Goal: Contribute content

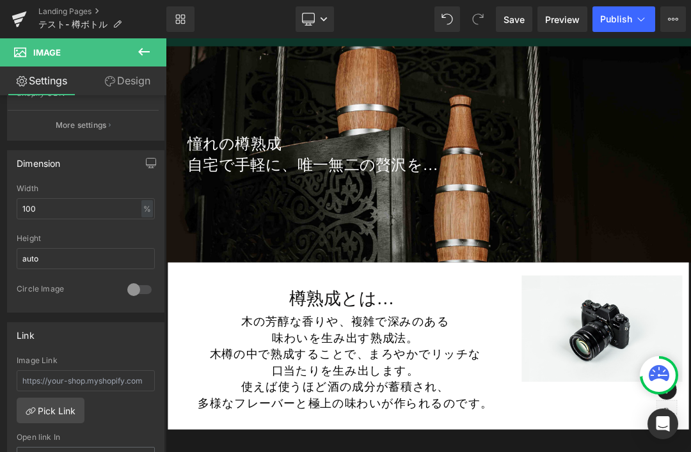
scroll to position [4545, 0]
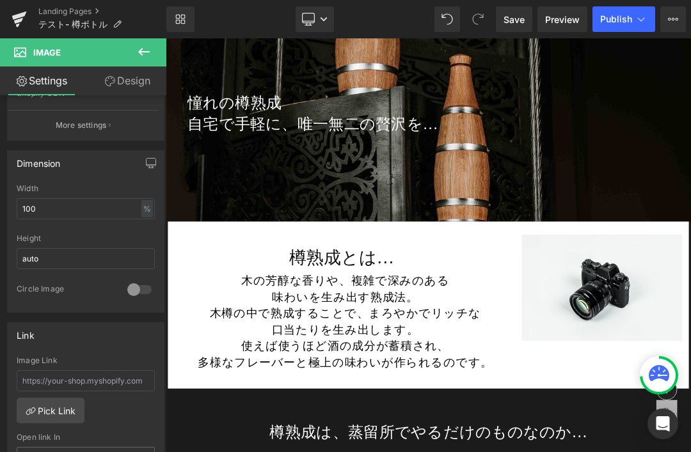
click at [690, 396] on div at bounding box center [553, 373] width 774 height 670
click at [690, 403] on div at bounding box center [553, 373] width 774 height 670
click at [690, 393] on div at bounding box center [553, 373] width 774 height 670
click at [690, 379] on div at bounding box center [553, 373] width 774 height 670
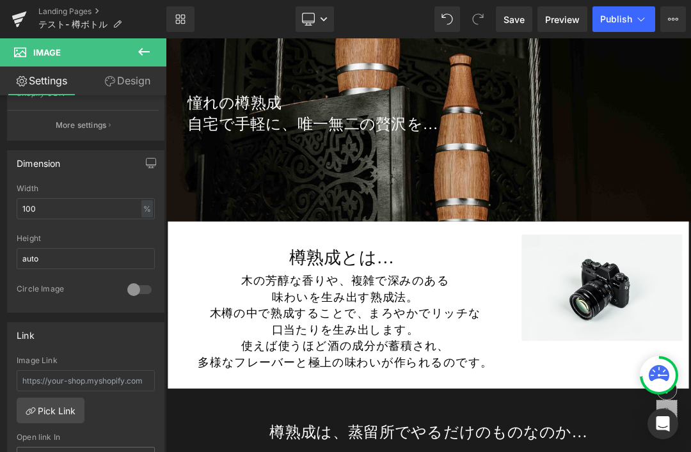
click at [690, 379] on div at bounding box center [553, 373] width 774 height 670
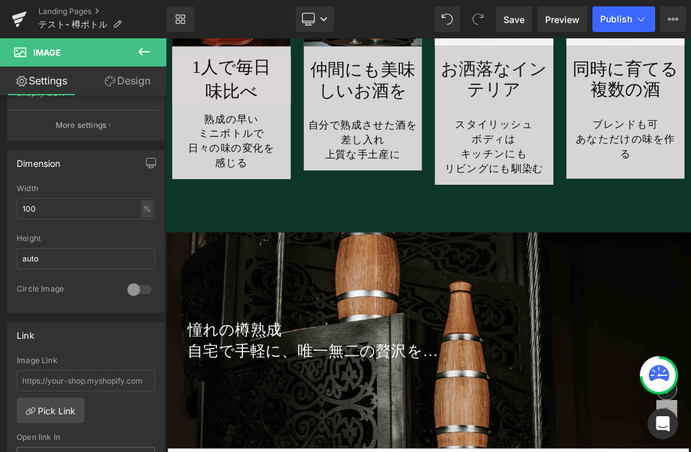
scroll to position [4208, 0]
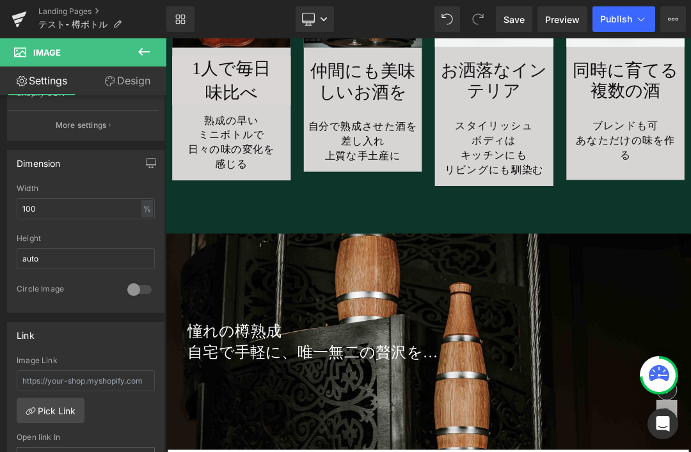
click at [520, 29] on link "Save" at bounding box center [514, 19] width 36 height 26
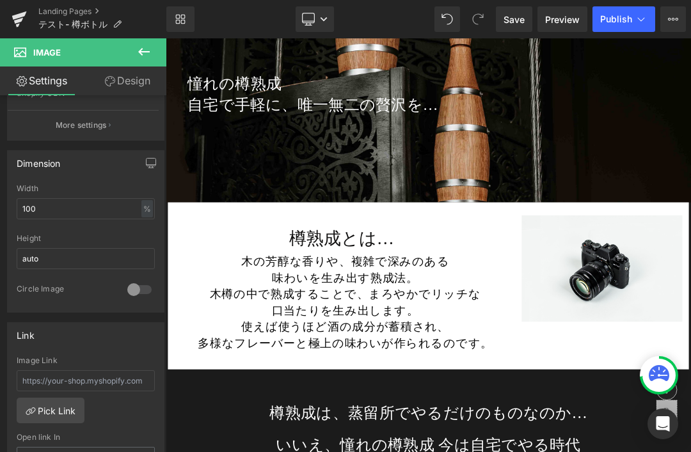
scroll to position [4575, 0]
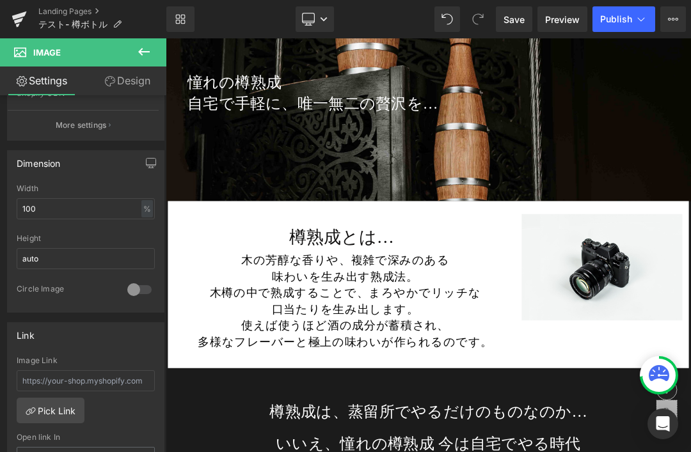
click at [690, 374] on div at bounding box center [553, 373] width 774 height 670
click at [690, 372] on div at bounding box center [553, 373] width 774 height 670
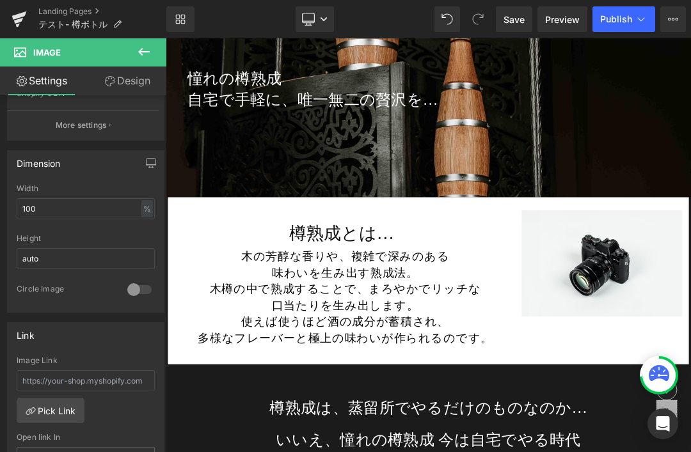
scroll to position [4604, 0]
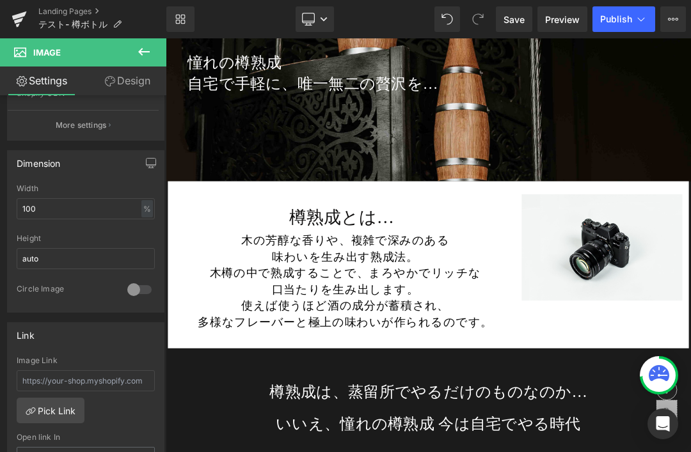
click at [690, 340] on div at bounding box center [553, 373] width 774 height 670
click at [690, 339] on div at bounding box center [553, 373] width 774 height 670
click at [690, 340] on div at bounding box center [553, 373] width 774 height 670
click at [690, 336] on div at bounding box center [553, 373] width 774 height 670
click at [690, 339] on div at bounding box center [553, 373] width 774 height 670
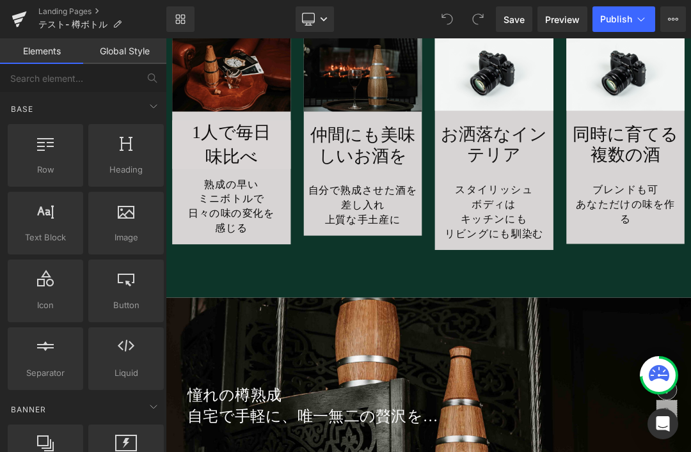
scroll to position [4053, 0]
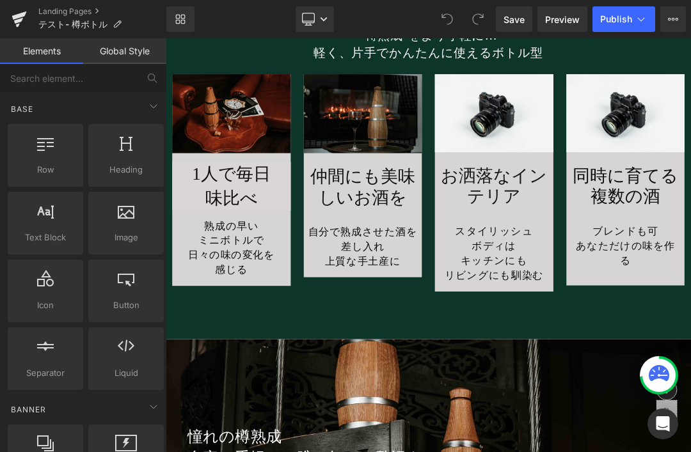
click at [657, 158] on img at bounding box center [649, 149] width 175 height 116
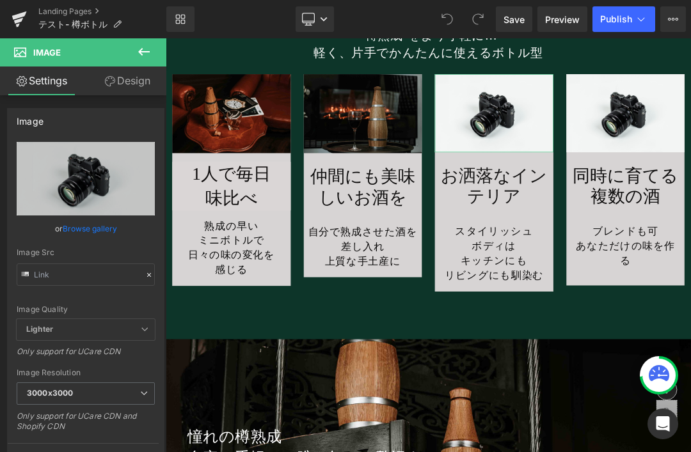
click at [0, 0] on icon "Replace Image" at bounding box center [0, 0] width 0 height 0
type input "C:\fakepath\taru21.jpg"
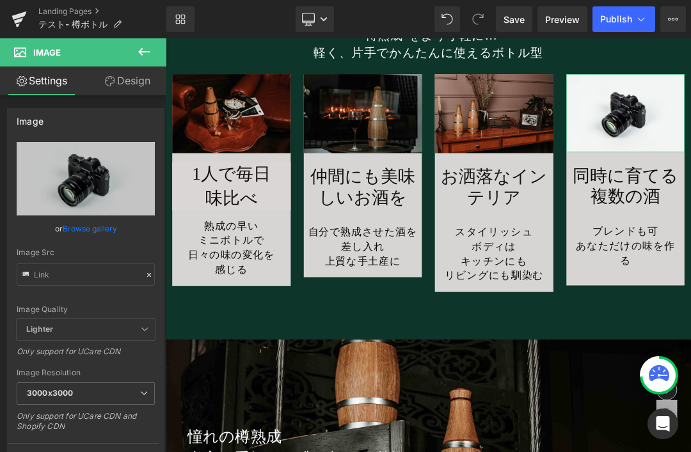
click at [0, 0] on icon "Replace Image" at bounding box center [0, 0] width 0 height 0
type input "C:\fakepath\[PERSON_NAME]-home-DrYUAEXsNyE-unsplash.jpg"
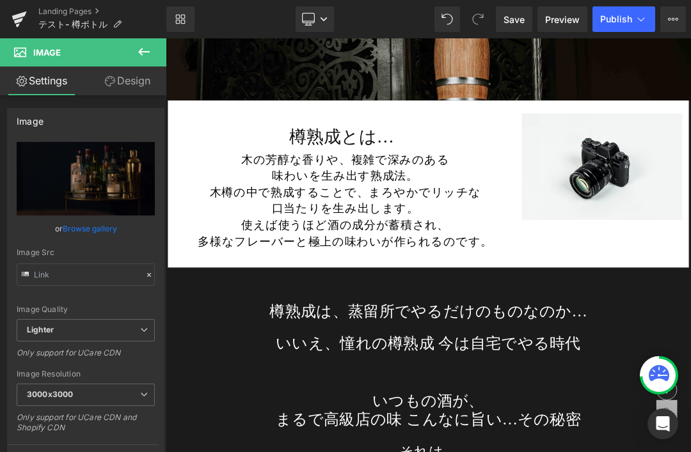
scroll to position [4758, 0]
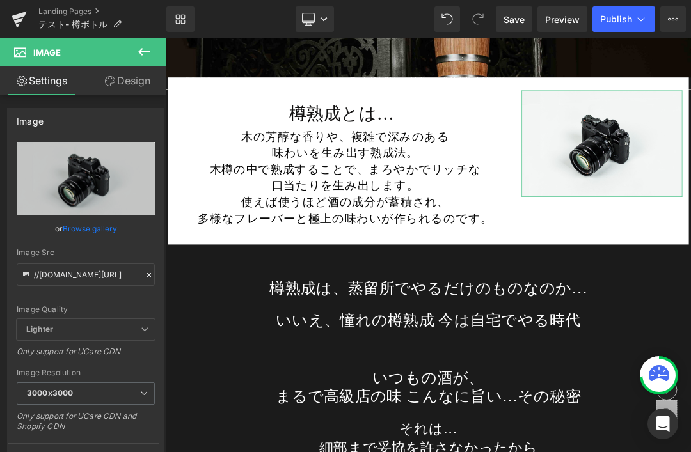
click at [0, 0] on icon "Replace Image" at bounding box center [0, 0] width 0 height 0
type input "C:\fakepath\taru24.jpg"
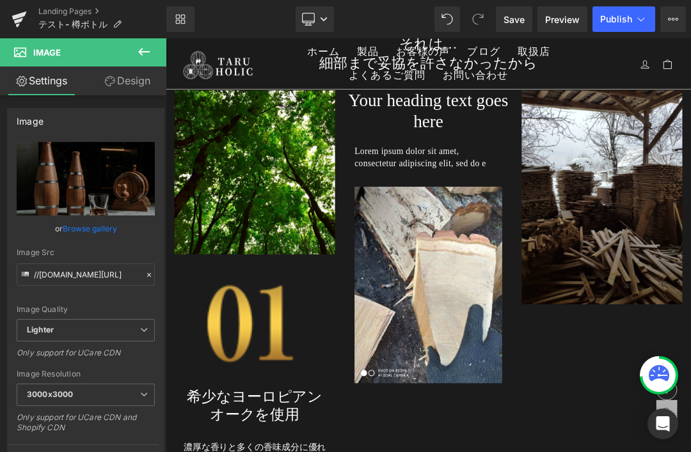
scroll to position [5324, 0]
click at [508, 25] on span "Save" at bounding box center [513, 19] width 21 height 13
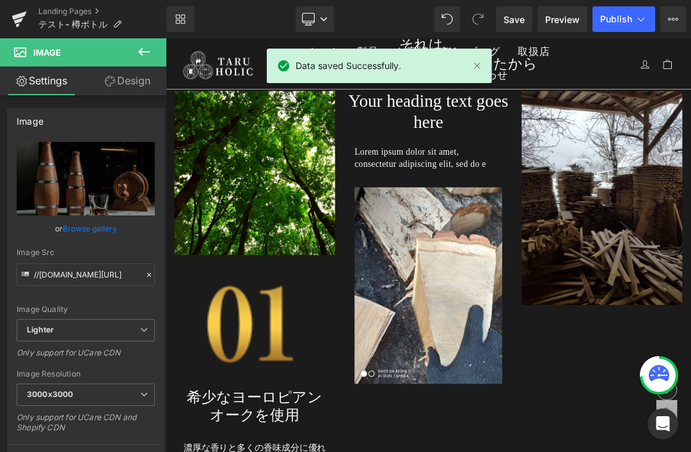
click at [479, 71] on link at bounding box center [477, 66] width 14 height 14
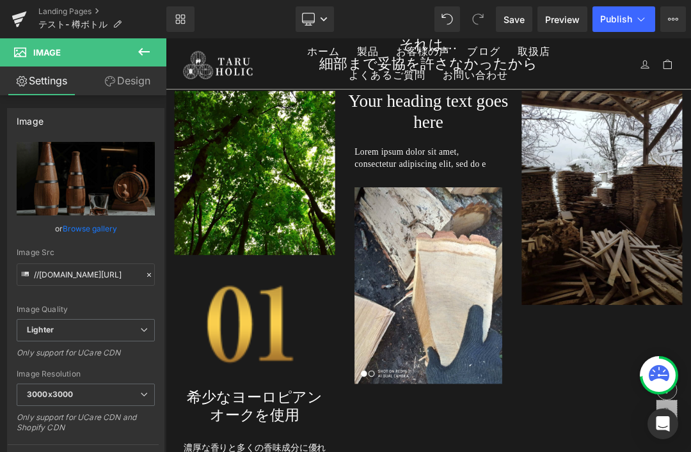
click at [560, 22] on span "Preview" at bounding box center [562, 19] width 35 height 13
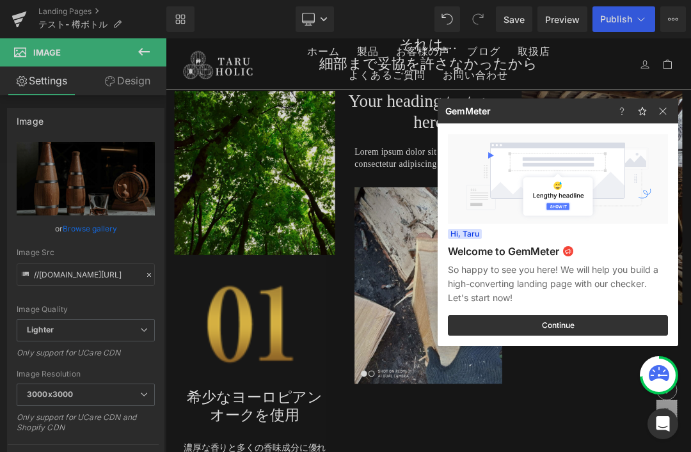
click at [0, 0] on img at bounding box center [0, 0] width 0 height 0
